Goal: Information Seeking & Learning: Learn about a topic

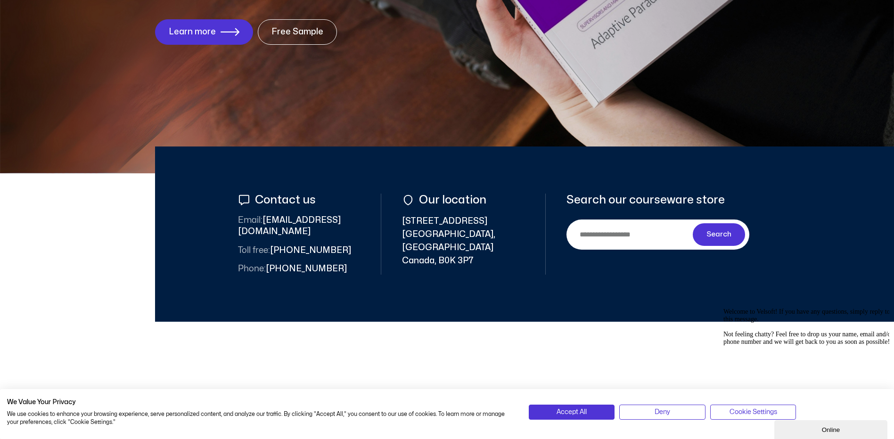
scroll to position [242, 0]
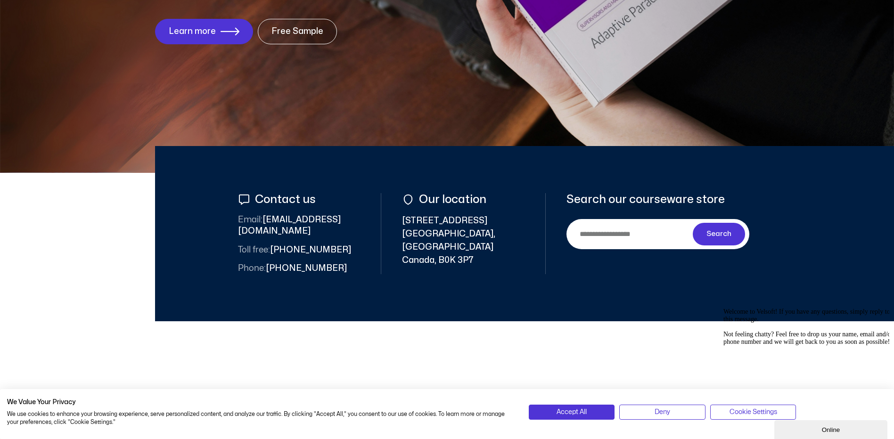
click at [595, 405] on div "Accept All" at bounding box center [572, 412] width 91 height 15
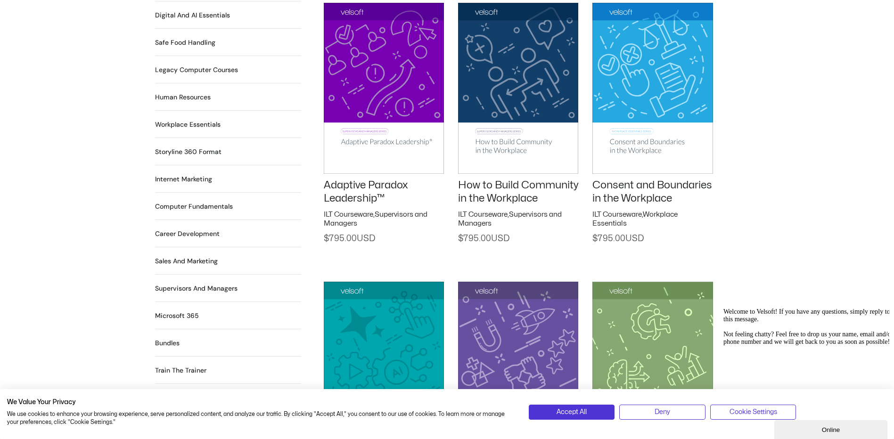
scroll to position [786, 0]
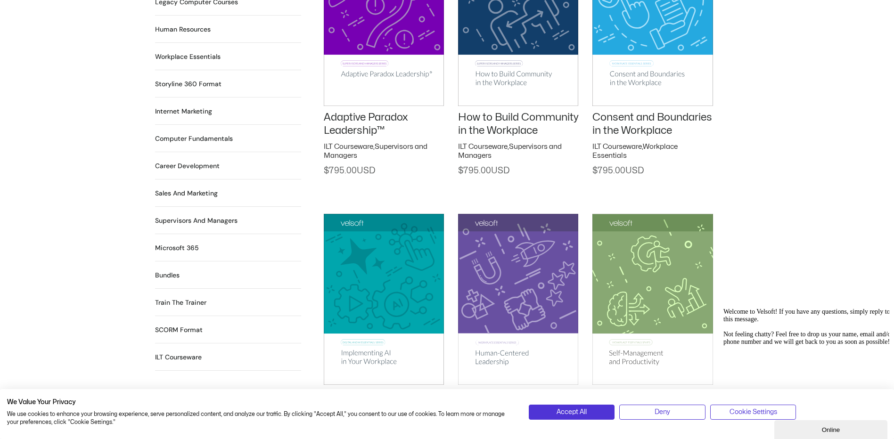
click at [187, 298] on h2 "Train the Trainer 29 Products" at bounding box center [180, 303] width 51 height 10
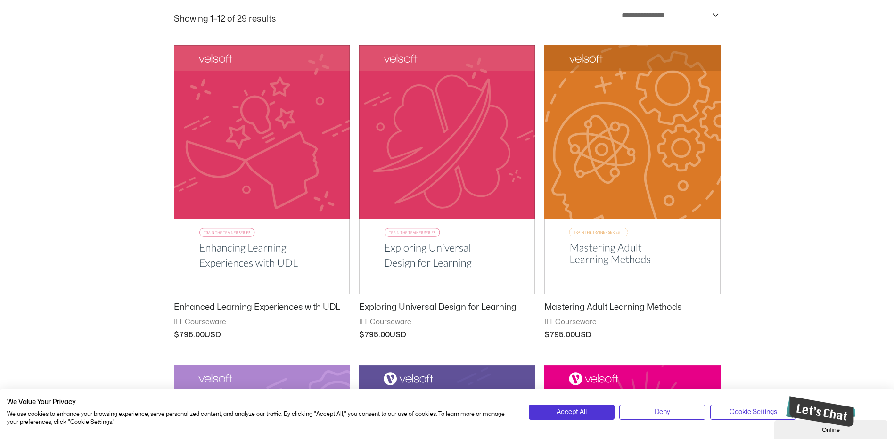
scroll to position [131, 0]
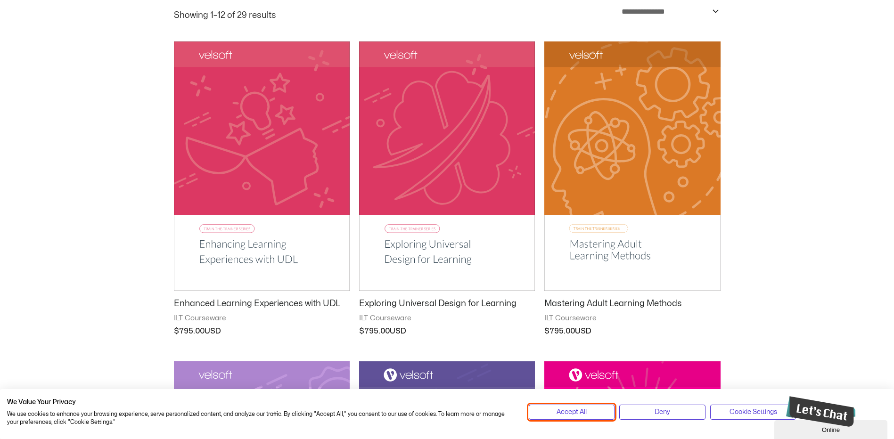
click at [579, 412] on span "Accept All" at bounding box center [572, 412] width 30 height 10
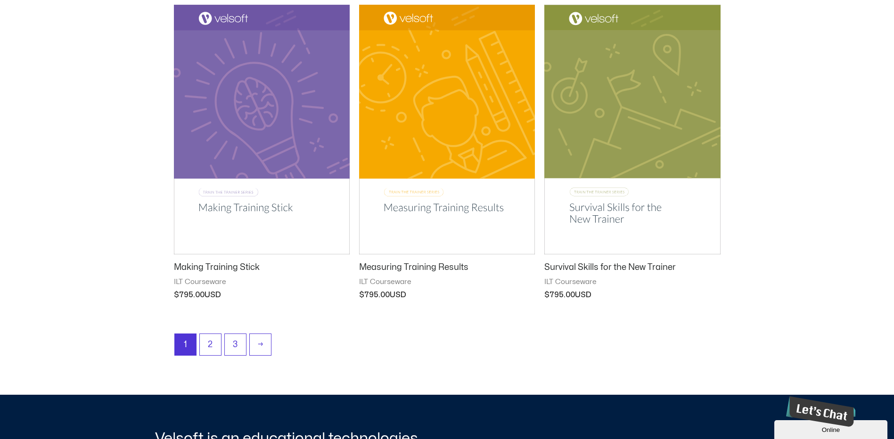
scroll to position [1129, 0]
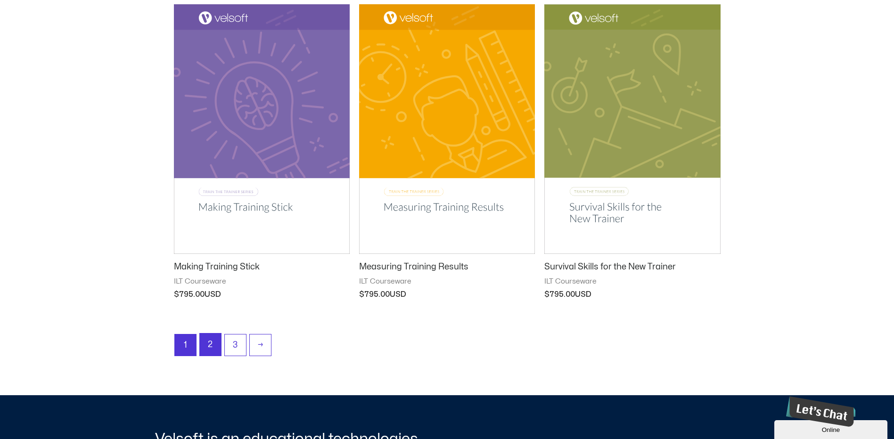
click at [207, 348] on link "2" at bounding box center [210, 345] width 21 height 22
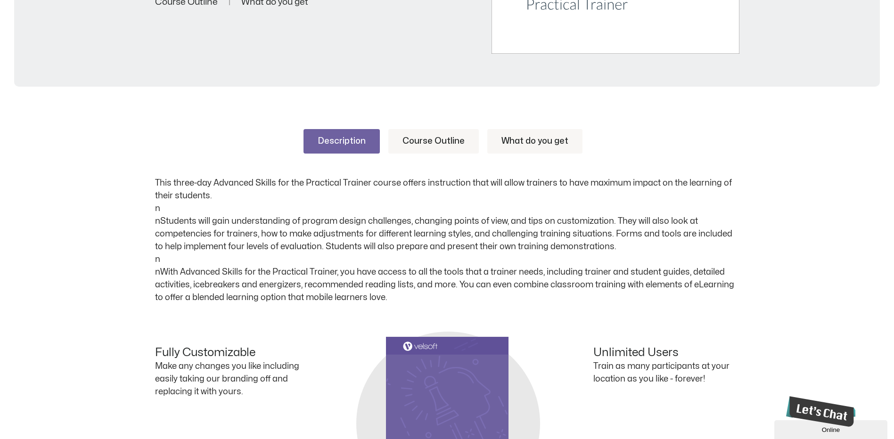
scroll to position [374, 0]
click at [505, 147] on link "What do you get" at bounding box center [534, 142] width 95 height 25
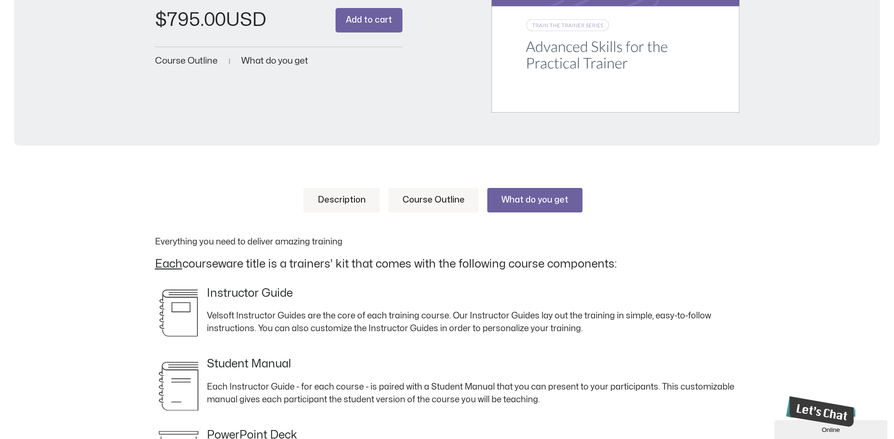
scroll to position [316, 0]
click at [457, 200] on link "Course Outline" at bounding box center [433, 200] width 91 height 25
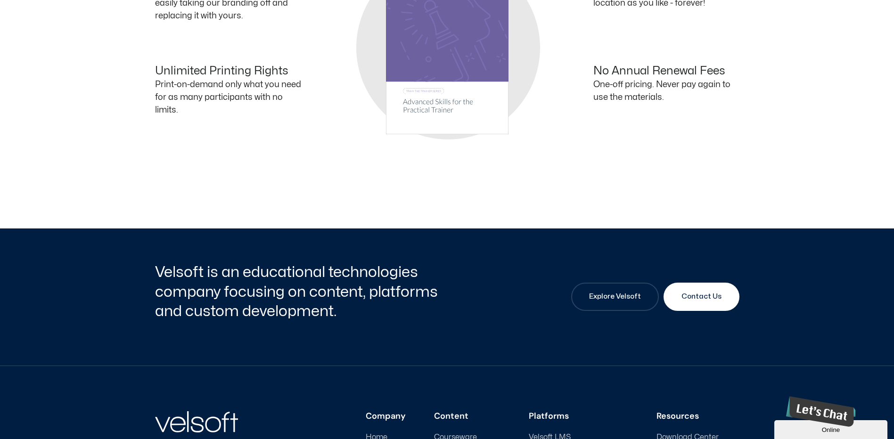
scroll to position [1871, 0]
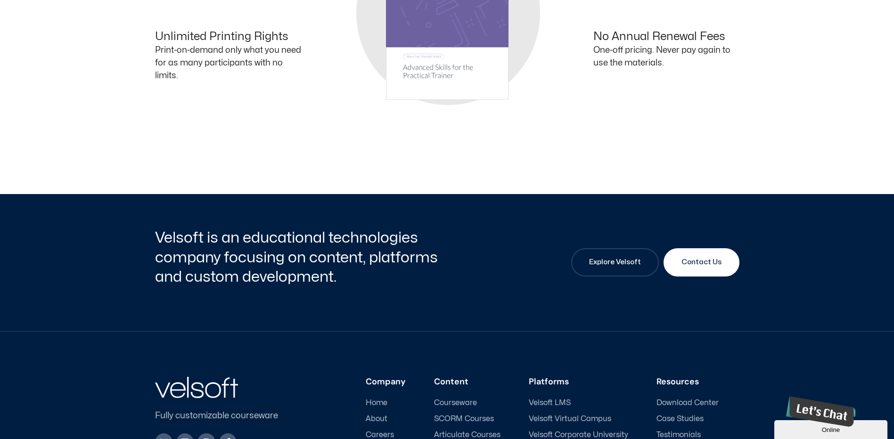
drag, startPoint x: 500, startPoint y: 247, endPoint x: 456, endPoint y: 285, distance: 57.8
click at [456, 285] on div "Velsoft is an educational technologies company focusing on content, platforms a…" at bounding box center [447, 262] width 584 height 137
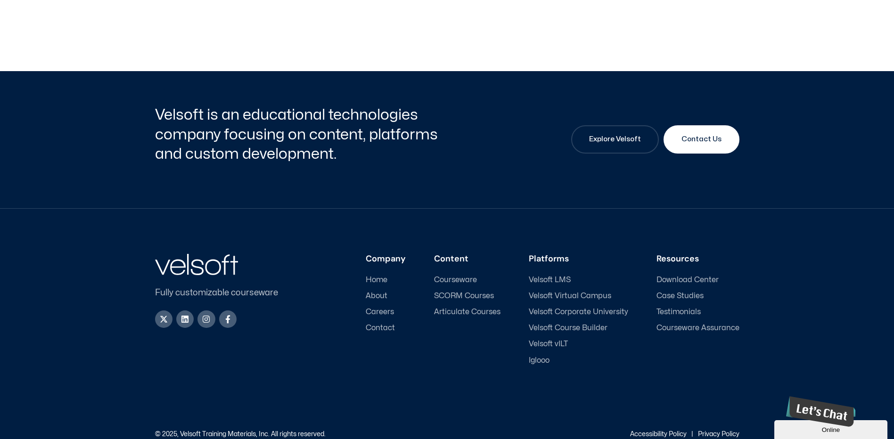
scroll to position [2001, 0]
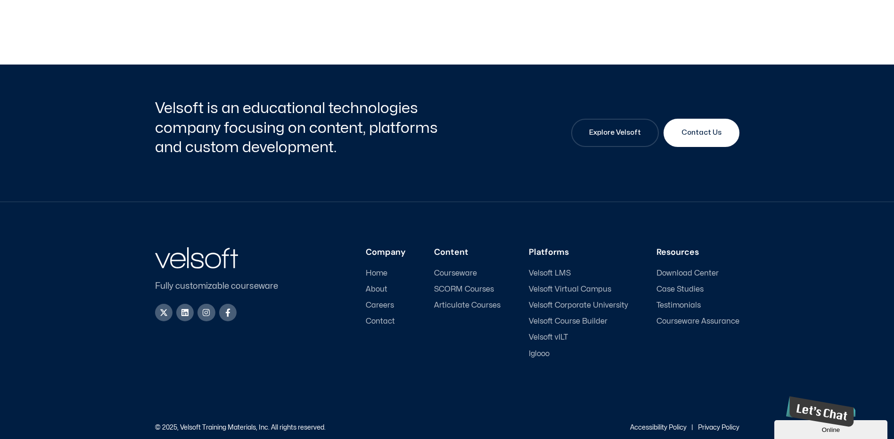
click at [384, 290] on span "About" at bounding box center [377, 289] width 22 height 9
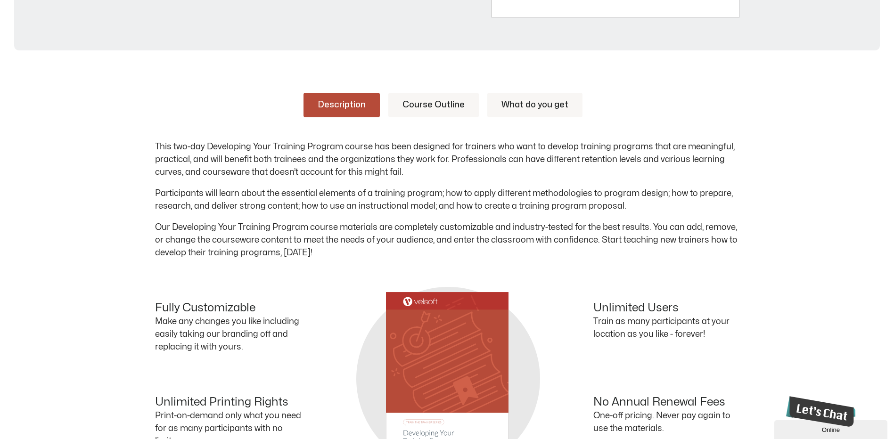
scroll to position [411, 0]
click at [447, 95] on link "Course Outline" at bounding box center [433, 105] width 91 height 25
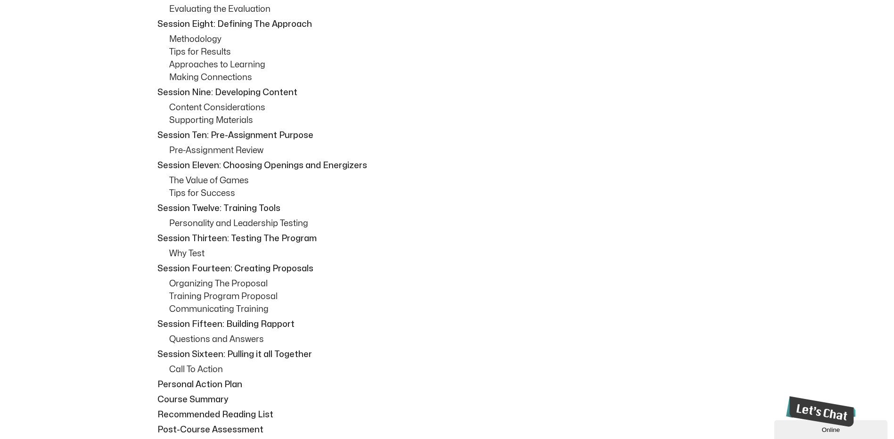
scroll to position [911, 0]
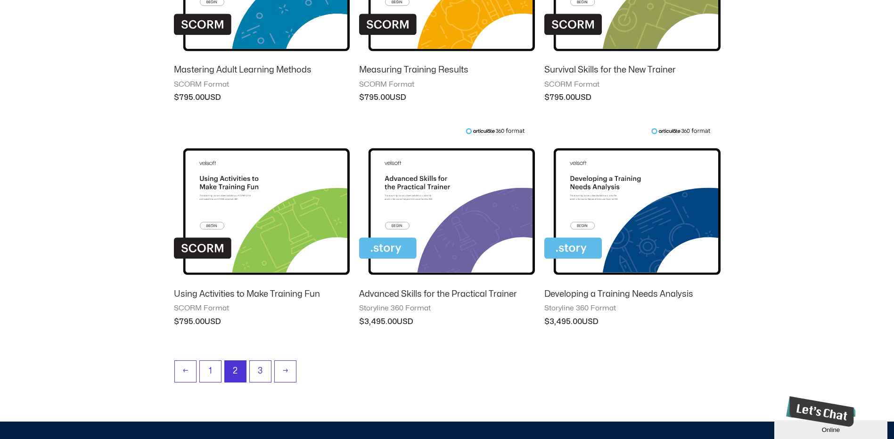
scroll to position [814, 0]
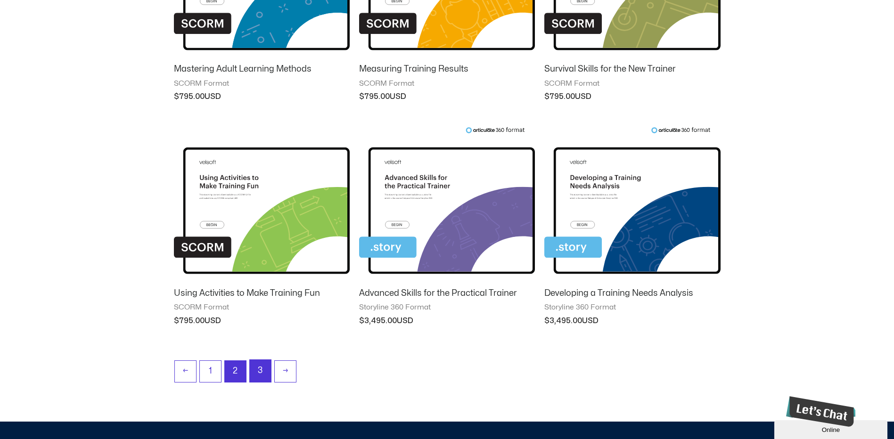
click at [261, 369] on link "3" at bounding box center [260, 371] width 21 height 22
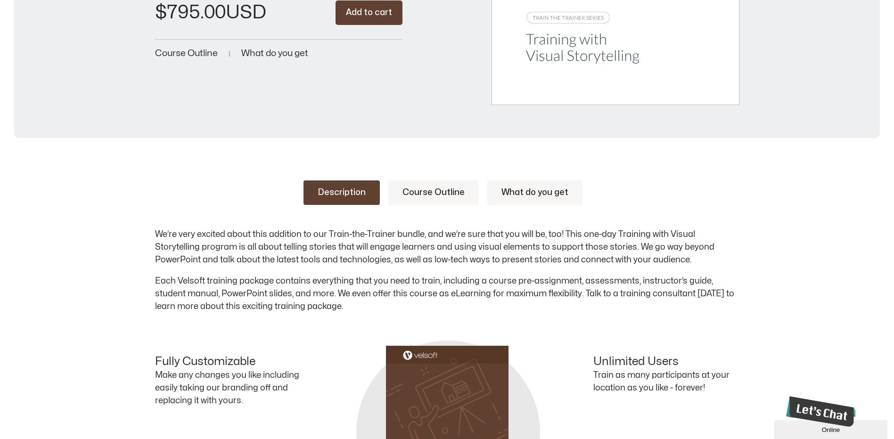
scroll to position [324, 0]
drag, startPoint x: 444, startPoint y: 150, endPoint x: 419, endPoint y: 194, distance: 50.7
click at [419, 194] on link "Course Outline" at bounding box center [433, 192] width 91 height 25
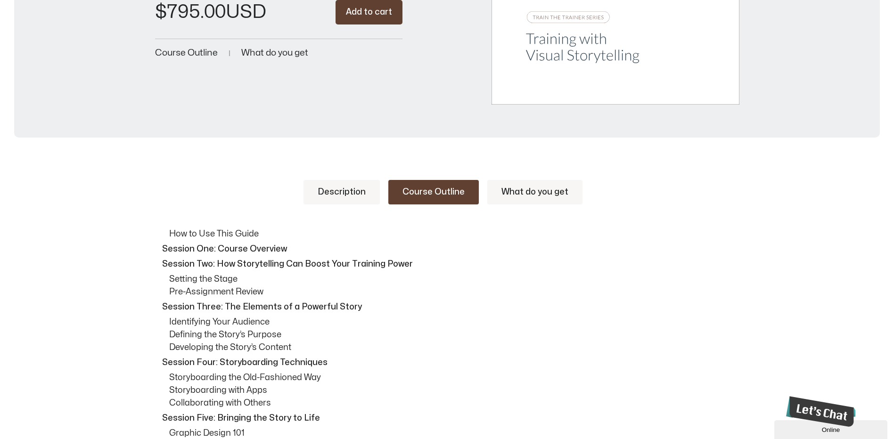
click at [502, 192] on link "What do you get" at bounding box center [534, 192] width 95 height 25
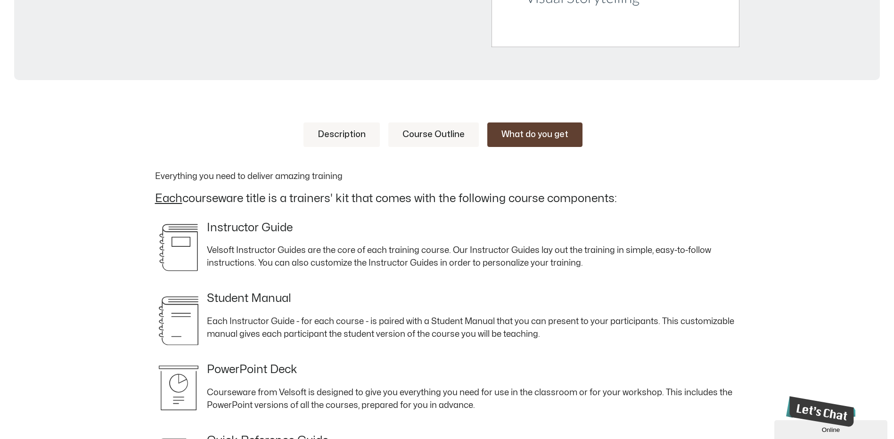
scroll to position [379, 0]
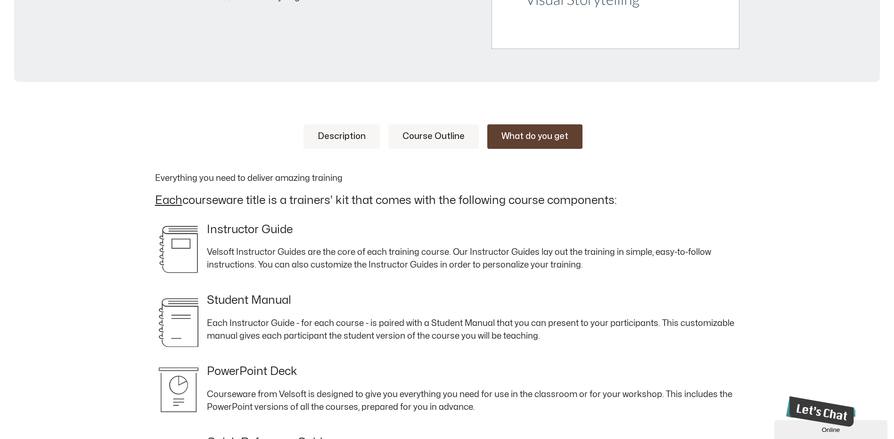
click at [450, 128] on link "Course Outline" at bounding box center [433, 136] width 91 height 25
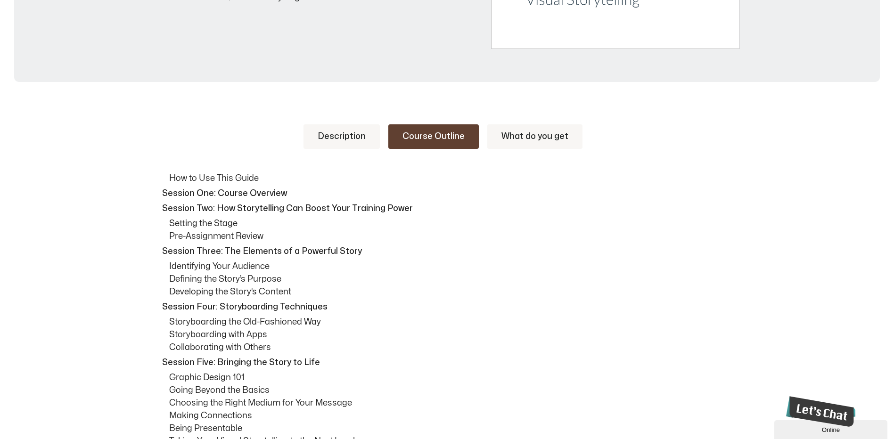
click at [353, 136] on link "Description" at bounding box center [342, 136] width 76 height 25
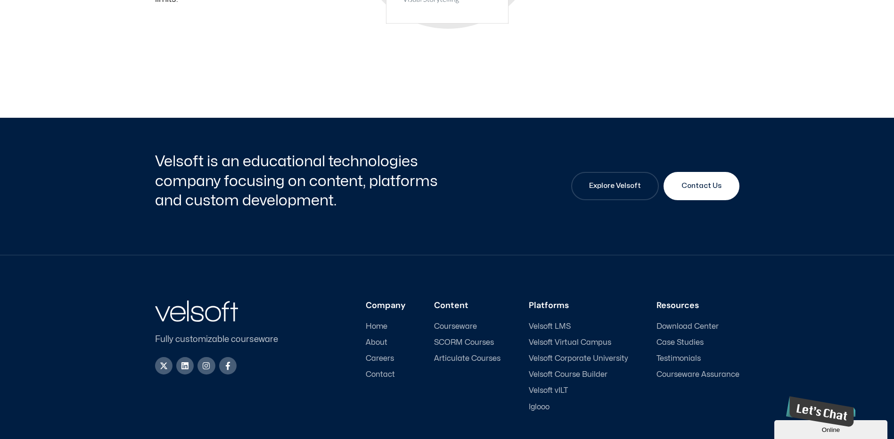
scroll to position [820, 0]
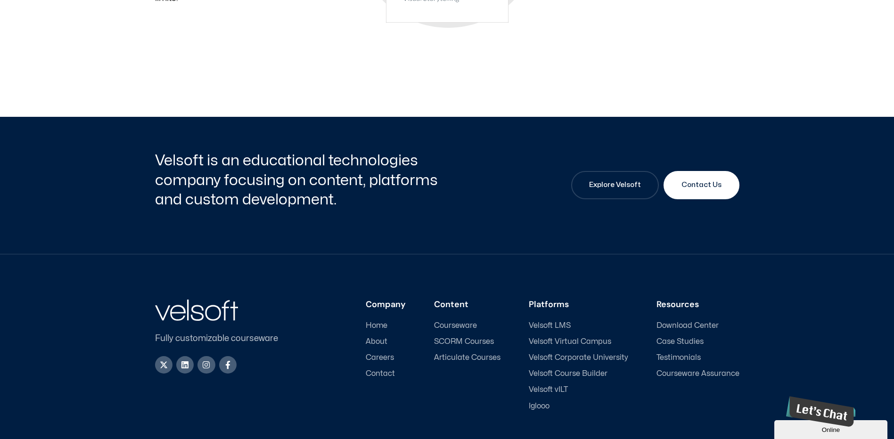
click at [469, 323] on span "Courseware" at bounding box center [455, 325] width 43 height 9
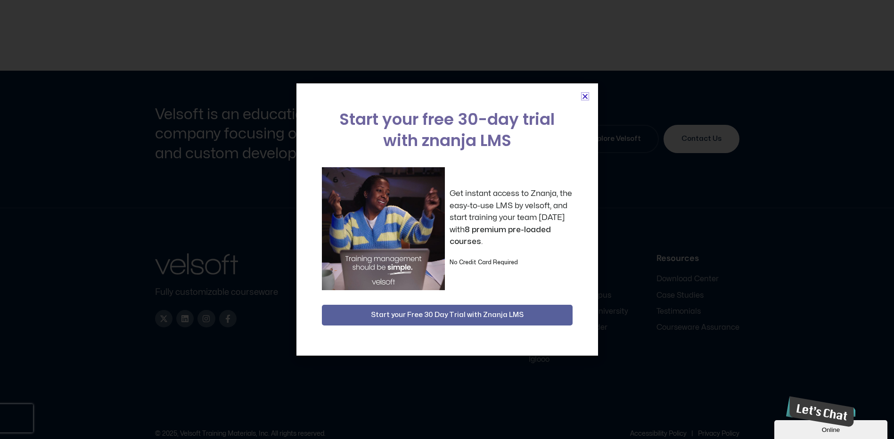
scroll to position [828, 0]
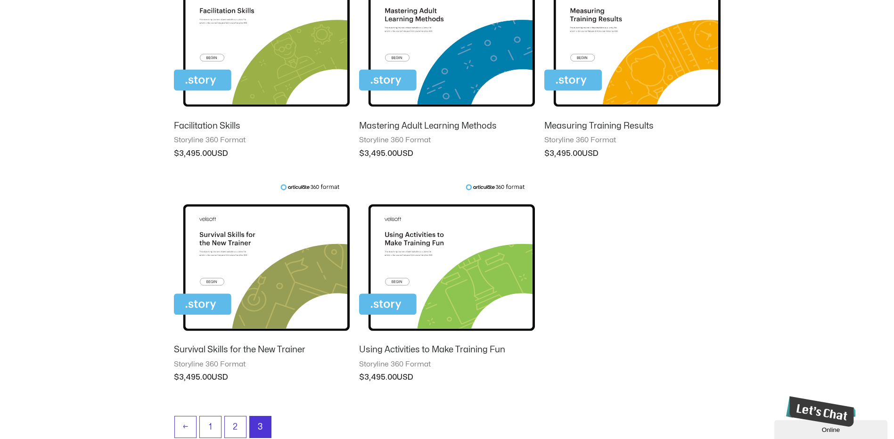
scroll to position [213, 0]
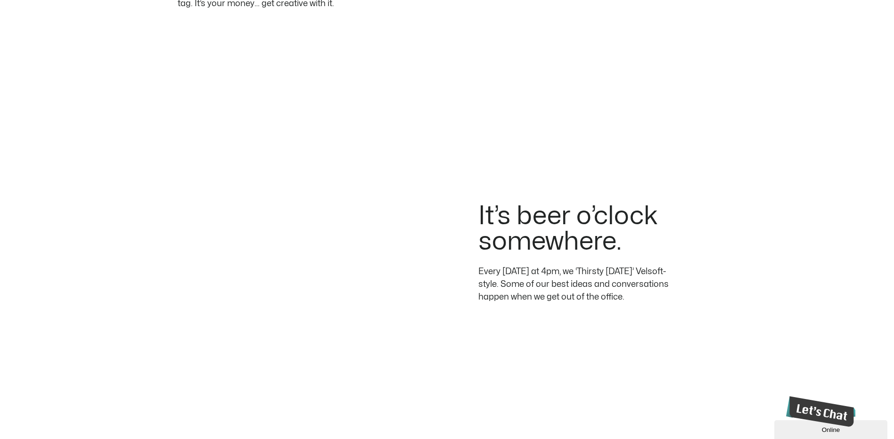
scroll to position [2266, 0]
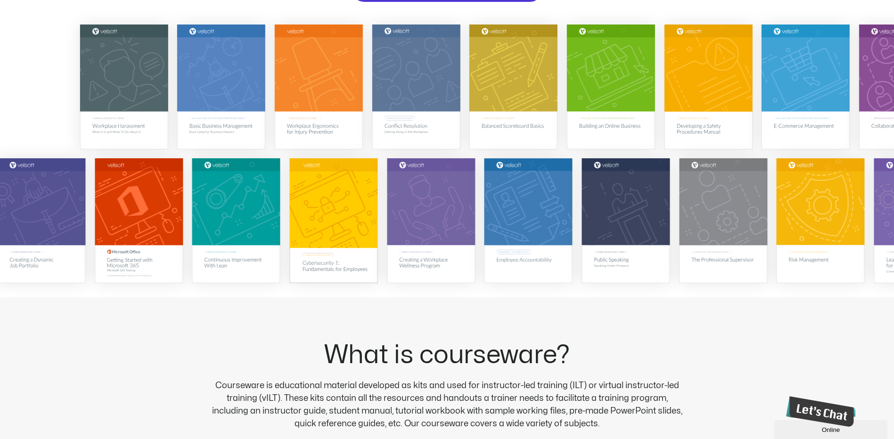
scroll to position [205, 0]
